Goal: Check status: Check status

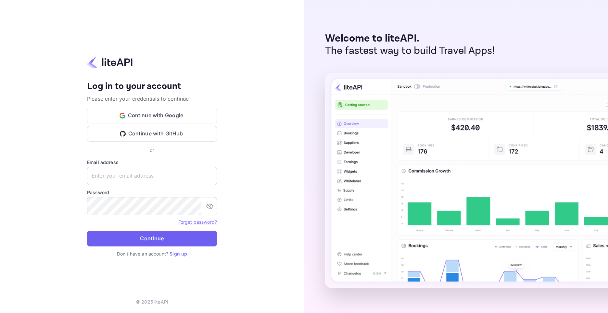
type input "adminpassword_support@yandex-team.ru"
drag, startPoint x: 176, startPoint y: 239, endPoint x: 222, endPoint y: 224, distance: 48.7
click at [176, 239] on button "Continue" at bounding box center [152, 239] width 130 height 16
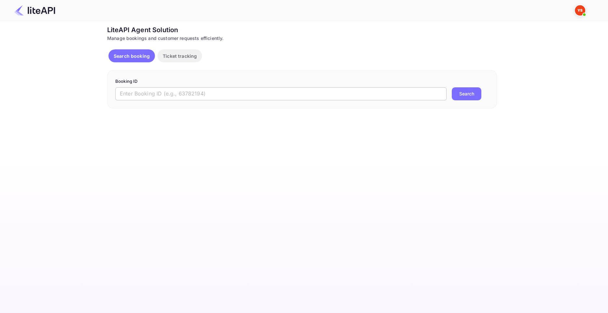
click at [212, 92] on input "text" at bounding box center [281, 93] width 332 height 13
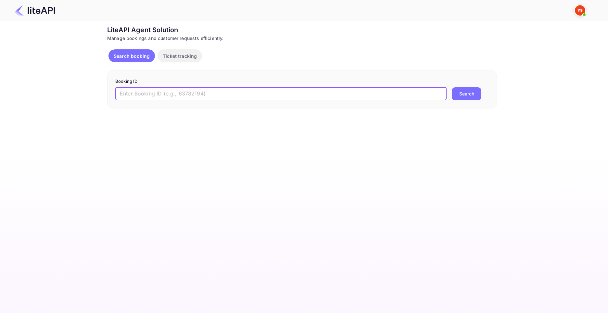
paste input "8939465"
type input "8939465"
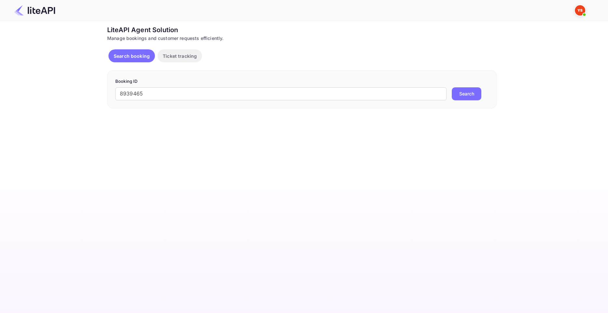
click at [468, 95] on button "Search" at bounding box center [467, 93] width 30 height 13
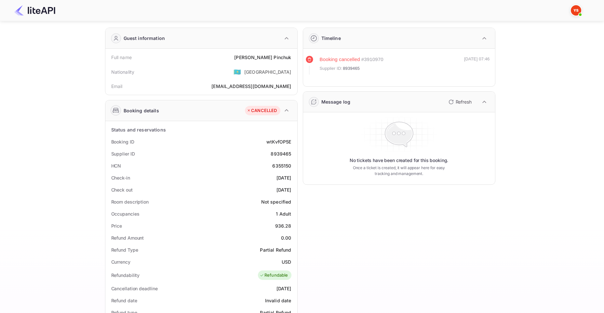
scroll to position [22, 0]
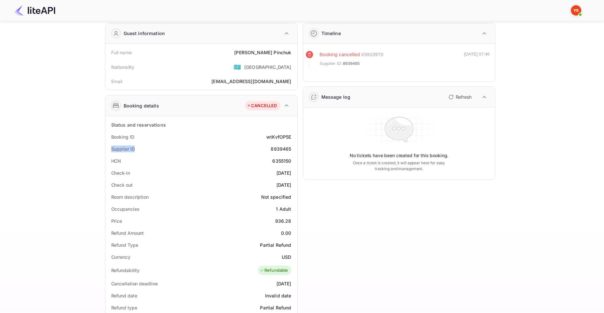
drag, startPoint x: 111, startPoint y: 150, endPoint x: 135, endPoint y: 147, distance: 24.2
click at [135, 147] on div "Supplier ID 8939465" at bounding box center [201, 149] width 187 height 12
copy div "Supplier ID"
drag, startPoint x: 271, startPoint y: 148, endPoint x: 293, endPoint y: 149, distance: 21.5
click at [293, 149] on div "Supplier ID 8939465" at bounding box center [201, 149] width 187 height 12
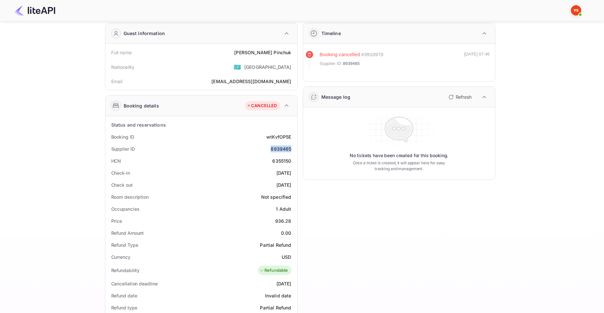
copy div "8939465"
drag, startPoint x: 109, startPoint y: 137, endPoint x: 133, endPoint y: 135, distance: 24.1
click at [133, 135] on div "Booking ID wtKvfOP5E" at bounding box center [201, 137] width 187 height 12
copy div "Booking ID"
drag, startPoint x: 265, startPoint y: 134, endPoint x: 293, endPoint y: 137, distance: 28.5
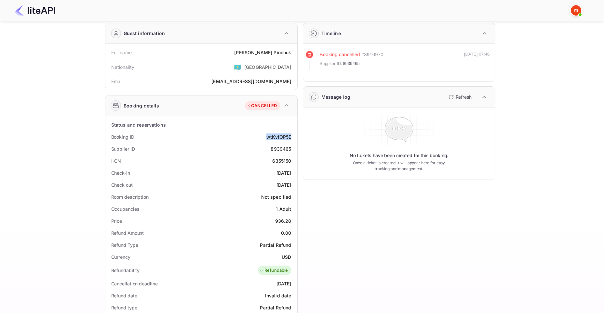
click at [293, 137] on div "Booking ID wtKvfOP5E" at bounding box center [201, 137] width 187 height 12
copy div "wtKvfOP5E"
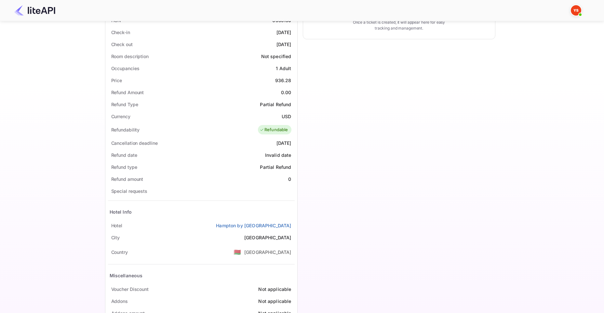
scroll to position [173, 0]
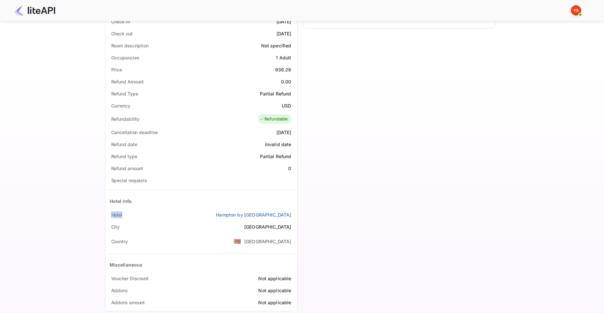
drag, startPoint x: 113, startPoint y: 214, endPoint x: 261, endPoint y: 156, distance: 158.4
click at [130, 215] on div "Status and reservations Booking ID wtKvfOP5E Supplier ID 8939465 HCN 6355150 Ch…" at bounding box center [201, 138] width 192 height 346
copy div "Hotel"
drag, startPoint x: 206, startPoint y: 214, endPoint x: 293, endPoint y: 211, distance: 87.1
click at [293, 211] on div "[GEOGRAPHIC_DATA] by [GEOGRAPHIC_DATA]" at bounding box center [201, 215] width 187 height 12
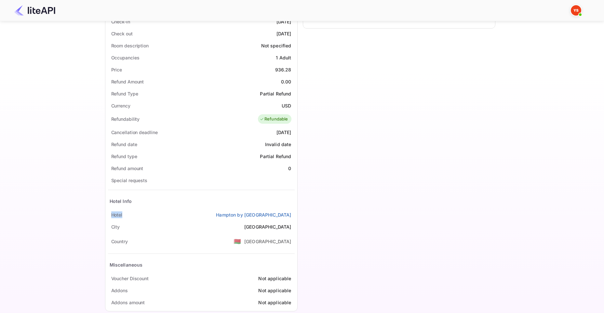
copy link "Hampton by [GEOGRAPHIC_DATA]"
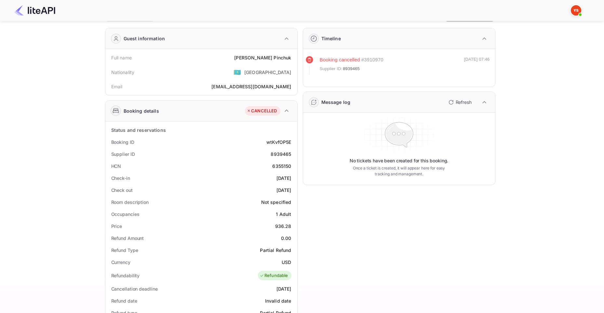
scroll to position [0, 0]
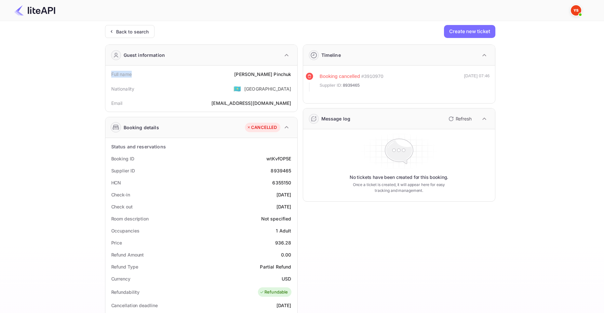
drag, startPoint x: 135, startPoint y: 76, endPoint x: 110, endPoint y: 76, distance: 24.7
click at [110, 76] on div "Full name [PERSON_NAME]" at bounding box center [201, 74] width 187 height 12
copy div "Full name"
drag, startPoint x: 252, startPoint y: 72, endPoint x: 293, endPoint y: 74, distance: 41.3
click at [293, 74] on div "Full name [PERSON_NAME]" at bounding box center [201, 74] width 187 height 12
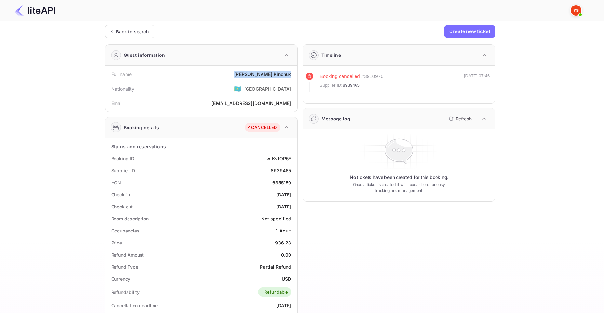
copy div "[PERSON_NAME]"
drag, startPoint x: 135, startPoint y: 195, endPoint x: 111, endPoint y: 198, distance: 23.9
click at [111, 198] on div "Check-in [DATE]" at bounding box center [201, 195] width 187 height 12
copy div "Check-in"
drag, startPoint x: 261, startPoint y: 193, endPoint x: 291, endPoint y: 192, distance: 29.3
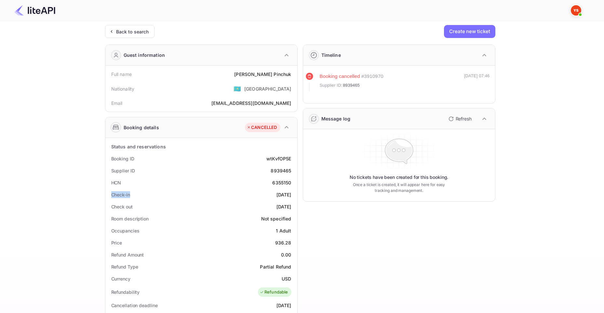
click at [291, 192] on div "Check-in [DATE]" at bounding box center [201, 195] width 187 height 12
copy div "[DATE]"
drag, startPoint x: 127, startPoint y: 210, endPoint x: 230, endPoint y: 137, distance: 125.6
click at [110, 212] on div "Check out [DATE]" at bounding box center [201, 207] width 187 height 12
drag, startPoint x: 265, startPoint y: 207, endPoint x: 291, endPoint y: 204, distance: 26.1
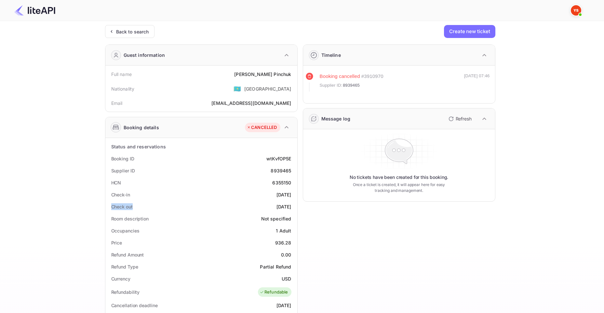
click at [291, 204] on div "Check out [DATE]" at bounding box center [201, 207] width 187 height 12
click at [55, 247] on div "Ticket Affiliate URL [URL][DOMAIN_NAME] Business partner name Nuitee Travel Cus…" at bounding box center [300, 257] width 584 height 464
